Goal: Complete application form

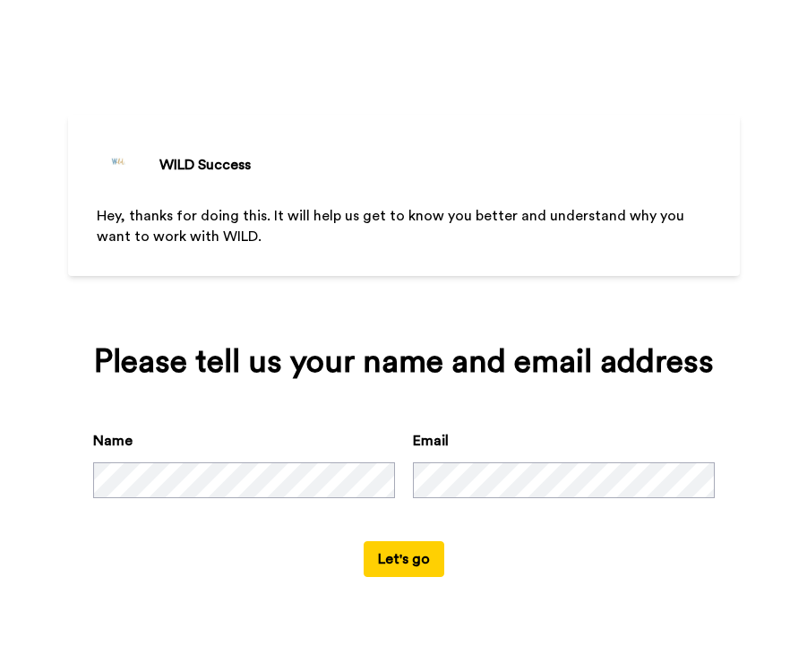
scroll to position [15, 0]
click at [400, 577] on button "Let's go" at bounding box center [404, 559] width 81 height 36
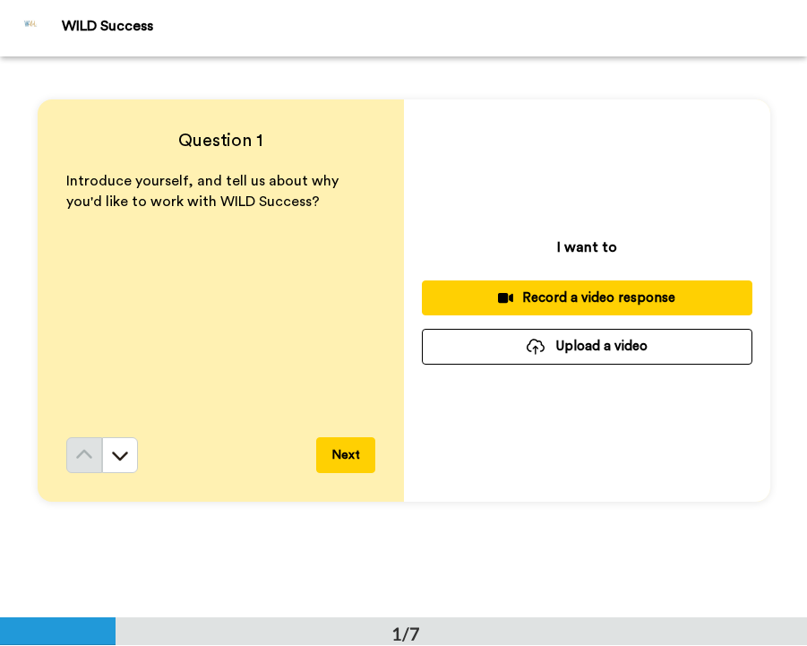
scroll to position [21, 0]
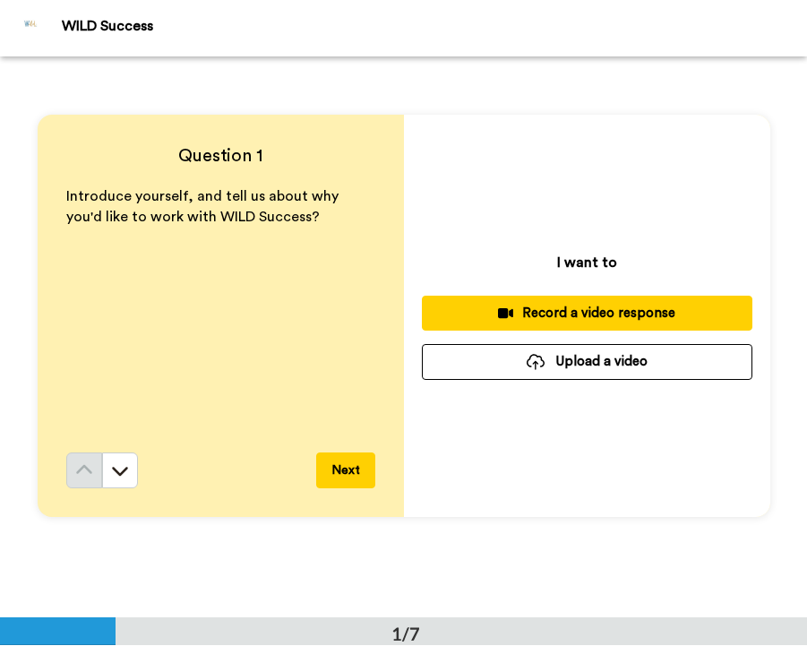
click at [553, 364] on button "Upload a video" at bounding box center [587, 361] width 330 height 35
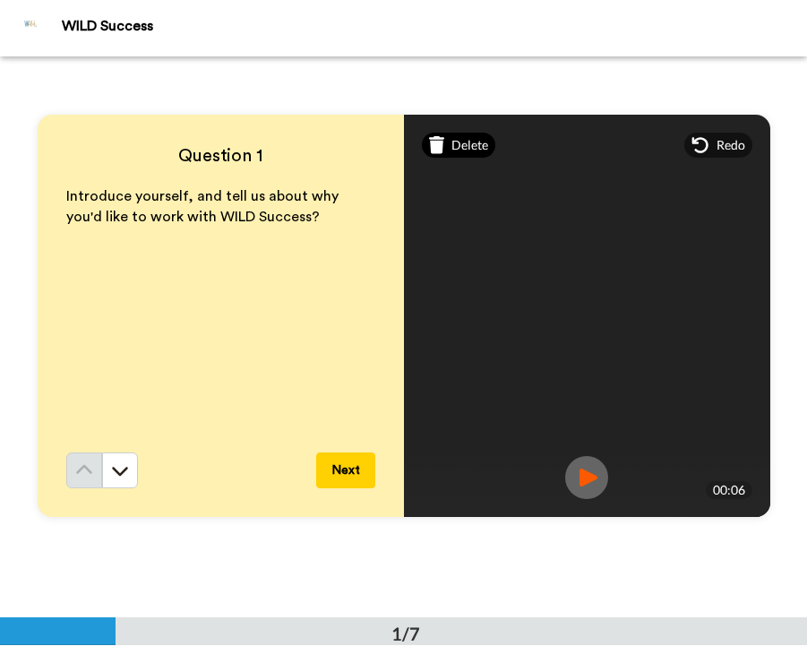
click at [460, 143] on span "Delete" at bounding box center [469, 145] width 37 height 18
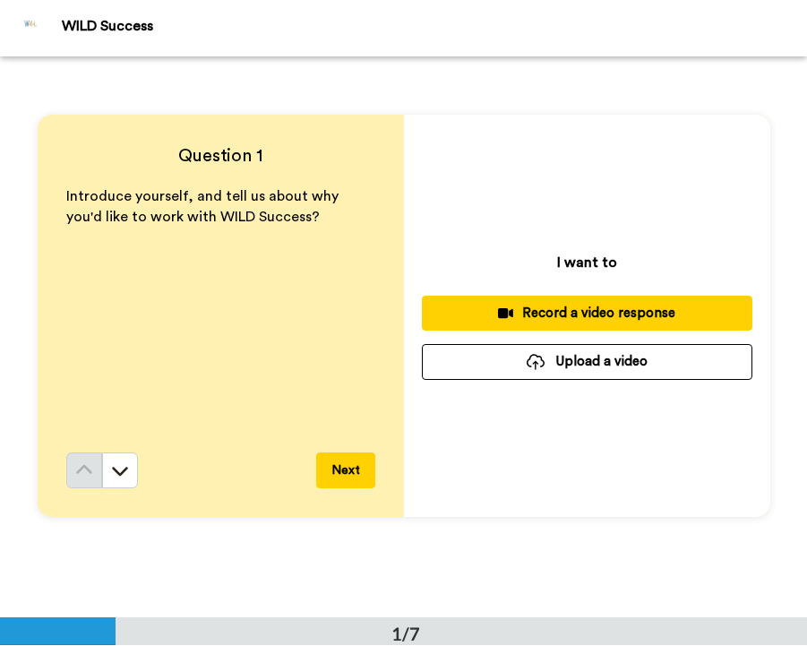
click at [519, 313] on div "Record a video response" at bounding box center [587, 313] width 302 height 19
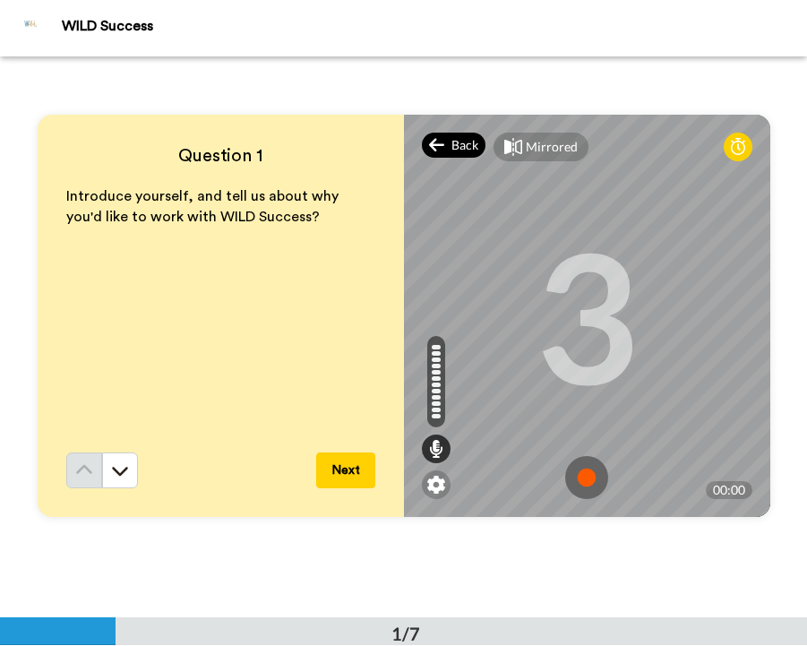
click at [440, 151] on icon at bounding box center [437, 145] width 16 height 18
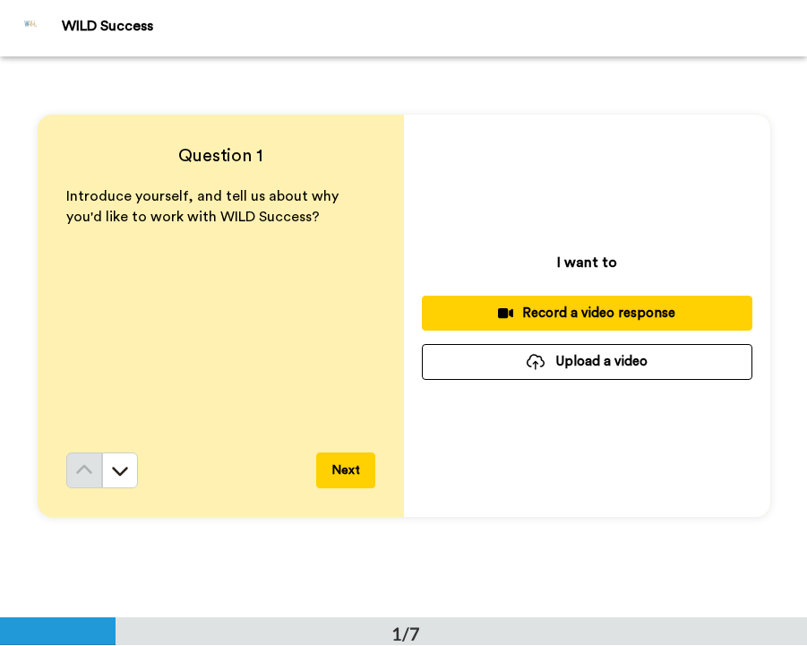
click at [607, 364] on button "Upload a video" at bounding box center [587, 361] width 330 height 35
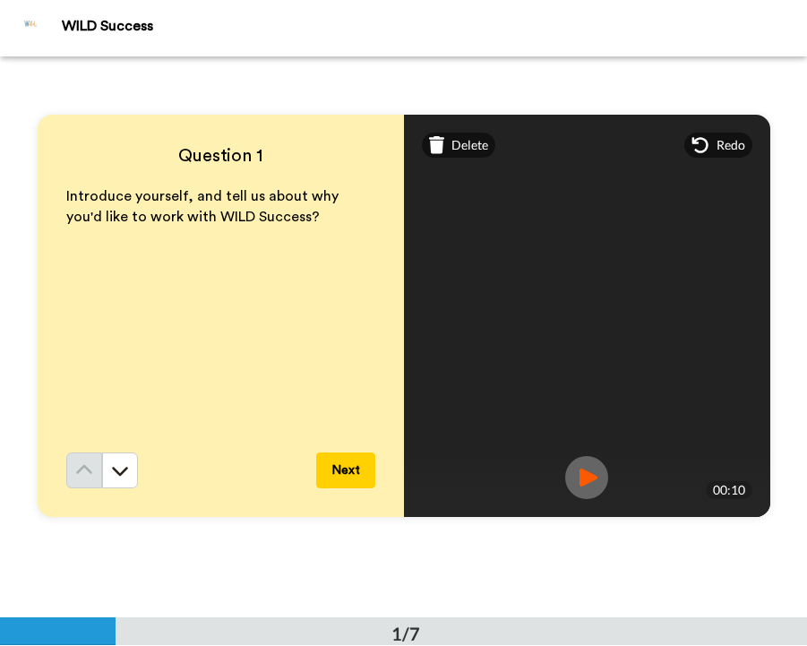
click at [338, 471] on button "Next" at bounding box center [345, 470] width 59 height 36
click at [345, 469] on button "Next" at bounding box center [345, 470] width 59 height 36
click at [124, 467] on icon at bounding box center [120, 470] width 18 height 18
click at [117, 473] on icon at bounding box center [120, 471] width 16 height 9
click at [365, 467] on button "Next" at bounding box center [345, 470] width 59 height 36
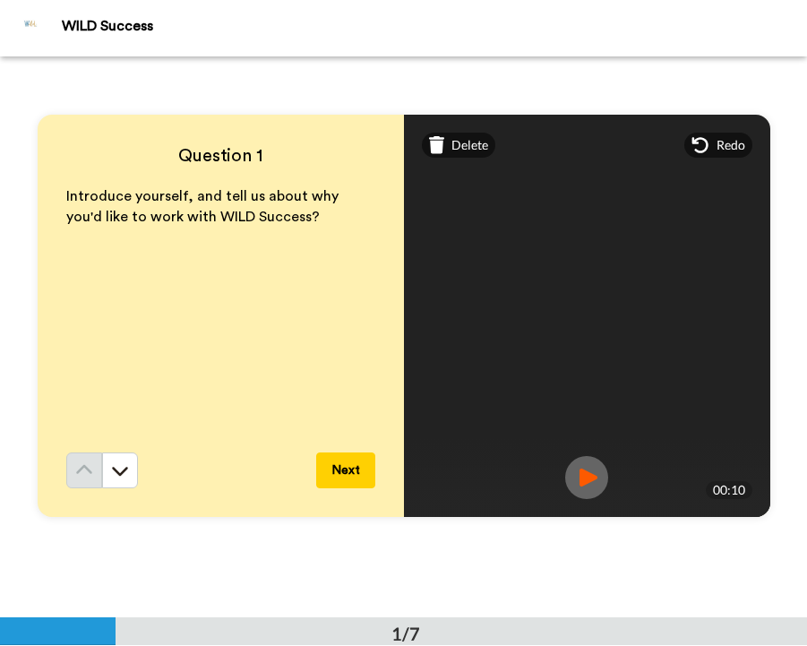
click at [208, 554] on div "Question 1 Introduce yourself, and tell us about why you'd like to work with WI…" at bounding box center [403, 315] width 807 height 561
click at [342, 467] on button "Next" at bounding box center [345, 470] width 59 height 36
click at [636, 570] on div "Question 1 Introduce yourself, and tell us about why you'd like to work with WI…" at bounding box center [403, 315] width 807 height 561
click at [349, 472] on button "Next" at bounding box center [345, 470] width 59 height 36
click at [348, 545] on div "Question 1 Introduce yourself, and tell us about why you'd like to work with WI…" at bounding box center [403, 315] width 807 height 561
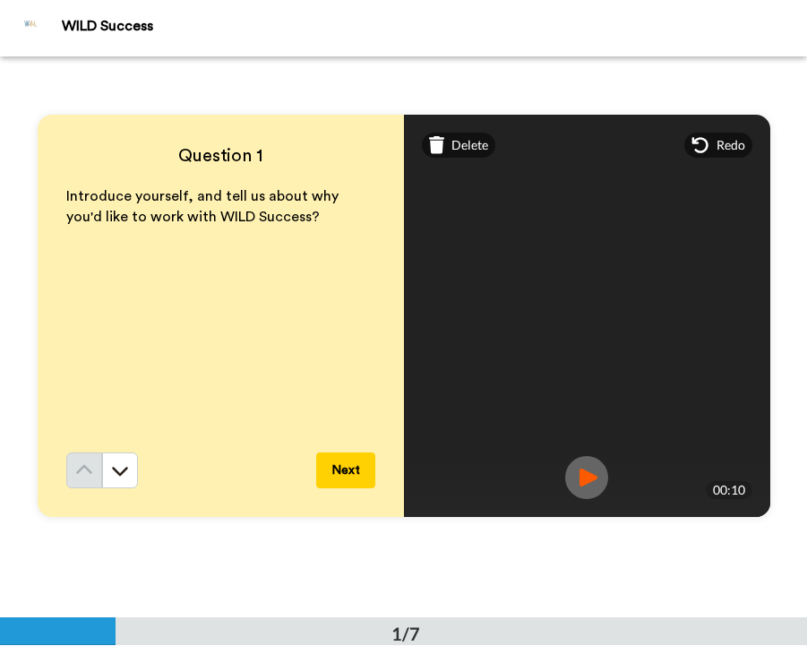
click at [332, 470] on button "Next" at bounding box center [345, 470] width 59 height 36
click at [118, 466] on icon at bounding box center [120, 470] width 18 height 18
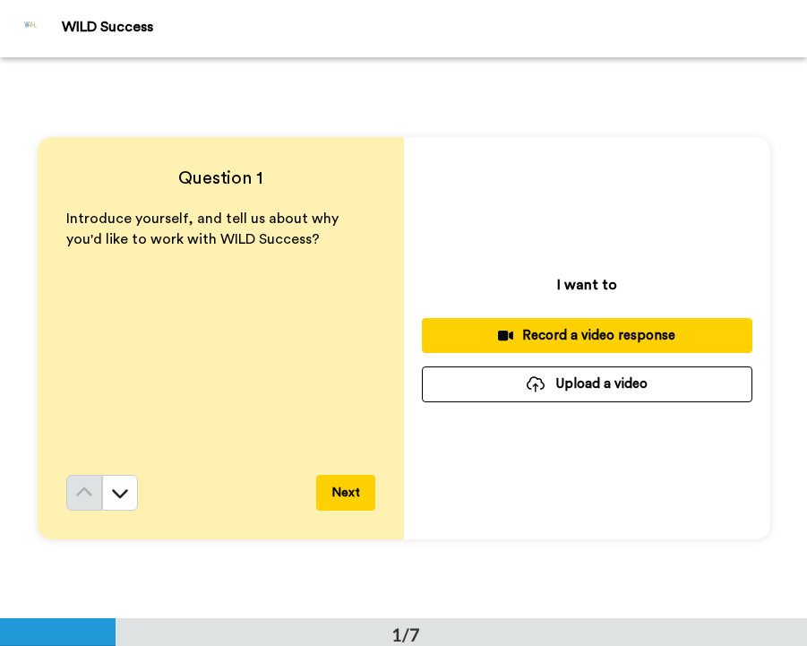
scroll to position [1, 0]
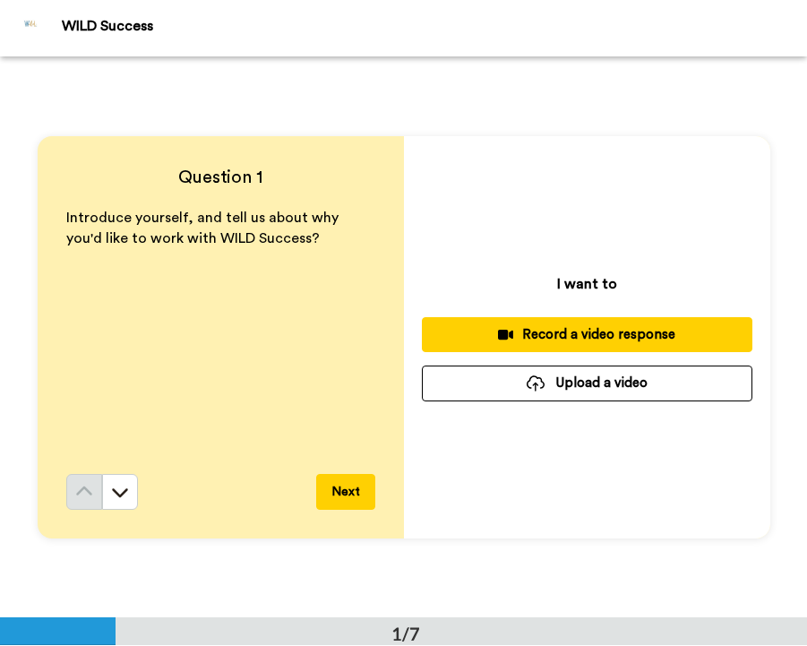
click at [602, 387] on button "Upload a video" at bounding box center [587, 382] width 330 height 35
